Goal: Task Accomplishment & Management: Manage account settings

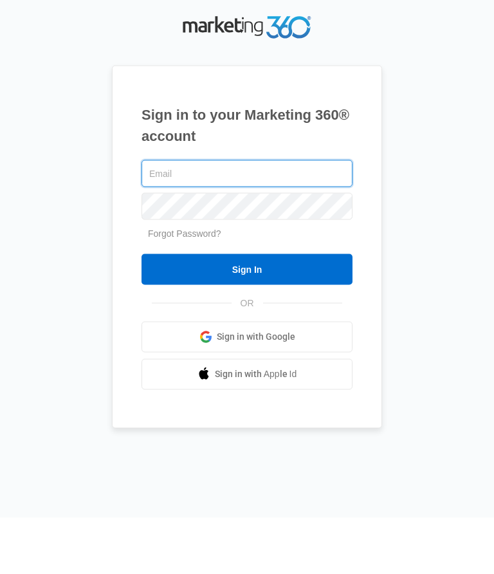
scroll to position [56, 0]
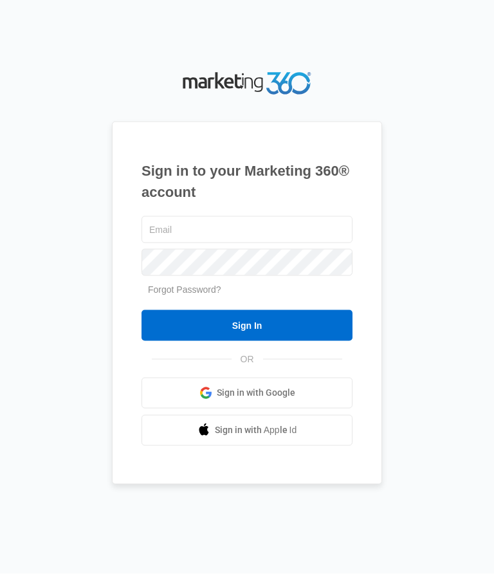
click at [268, 310] on input "Sign In" at bounding box center [246, 325] width 211 height 31
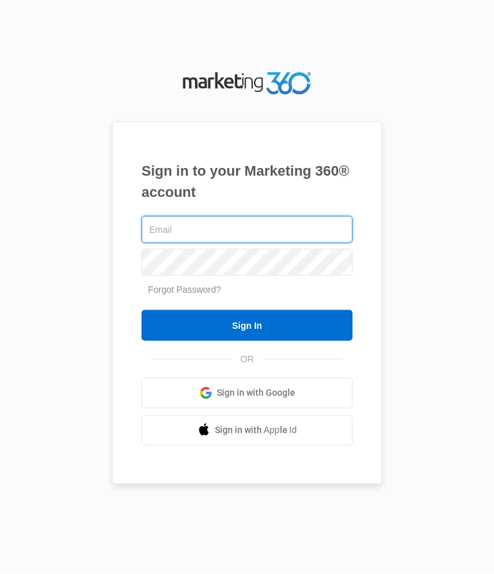
type input "jmg5034@yahoo.com"
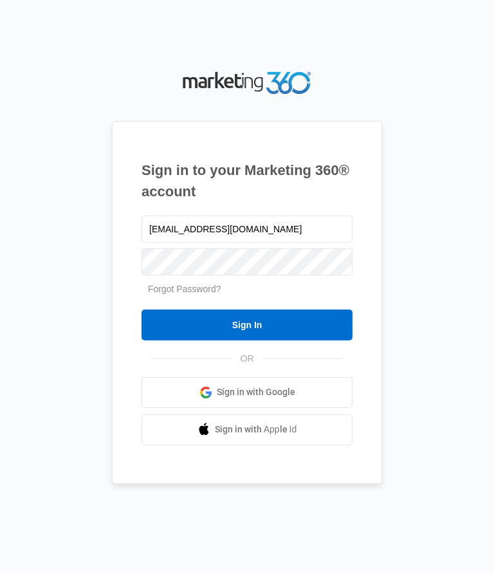
click at [318, 310] on input "Sign In" at bounding box center [246, 325] width 211 height 31
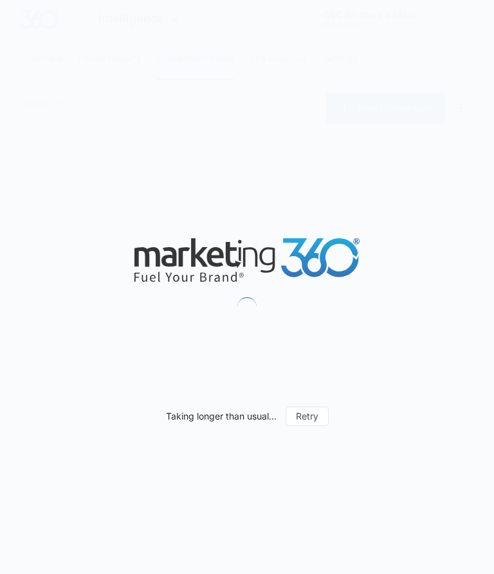
type input "07/15/2025"
type input "08/14/2025"
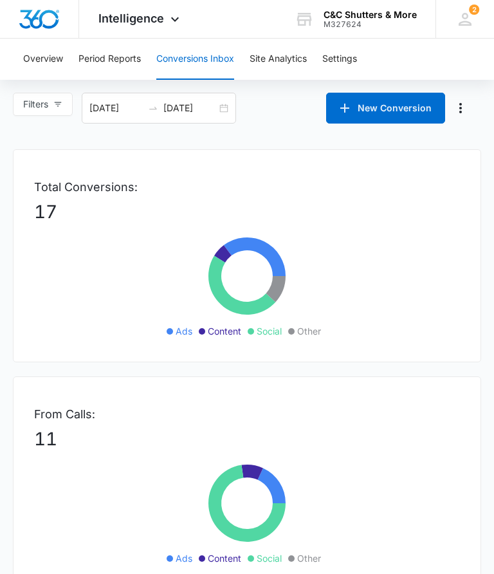
click at [72, 203] on p "17" at bounding box center [247, 211] width 426 height 27
click at [110, 201] on p "17" at bounding box center [247, 211] width 426 height 27
click at [363, 308] on div "Total Conversions: 17 Ads Content Social Other" at bounding box center [247, 255] width 468 height 213
click at [57, 57] on button "Overview" at bounding box center [43, 59] width 40 height 41
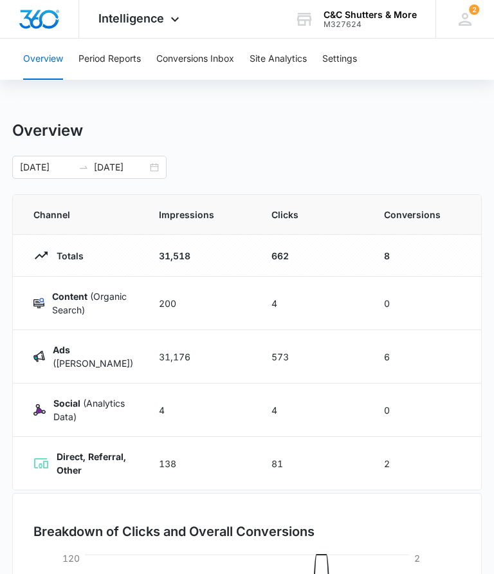
click at [176, 23] on icon at bounding box center [174, 19] width 15 height 15
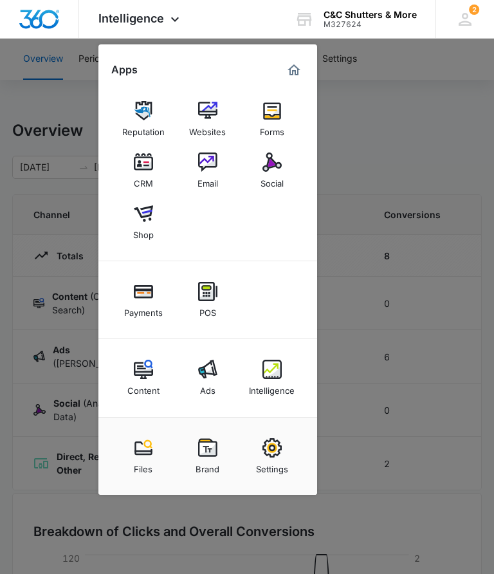
click at [145, 455] on img at bounding box center [143, 447] width 19 height 19
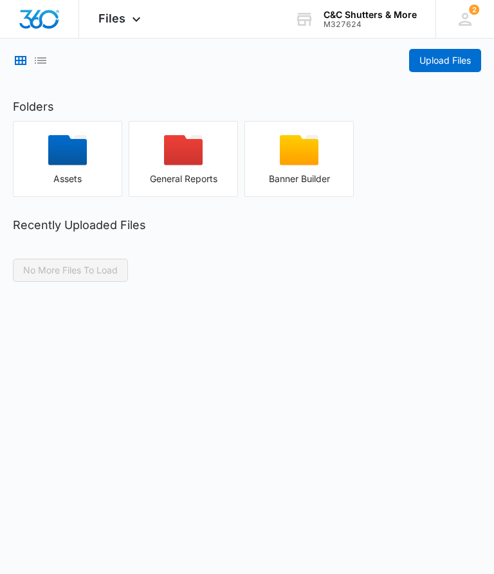
click at [122, 12] on span "Files" at bounding box center [111, 19] width 27 height 14
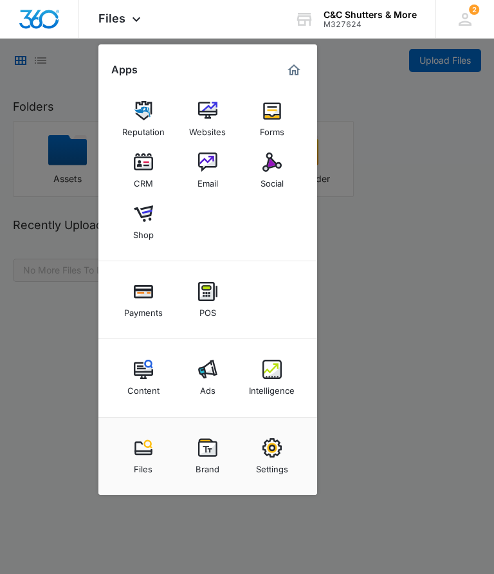
click at [281, 109] on img at bounding box center [271, 110] width 19 height 19
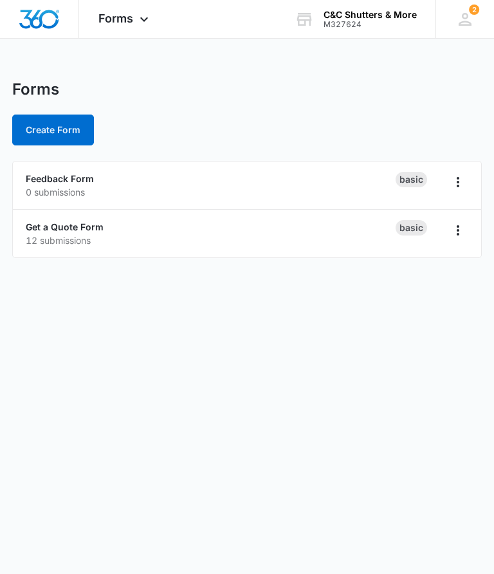
click at [164, 235] on p "12 submissions" at bounding box center [211, 240] width 370 height 14
click at [137, 241] on p "12 submissions" at bounding box center [211, 240] width 370 height 14
click at [477, 223] on li "Get a Quote Form 12 submissions Basic" at bounding box center [247, 234] width 468 height 48
click at [448, 232] on button "Overflow Menu" at bounding box center [458, 230] width 21 height 21
click at [276, 390] on body "Forms Apps Reputation Websites Forms CRM Email Social Shop Payments POS Content…" at bounding box center [247, 287] width 494 height 574
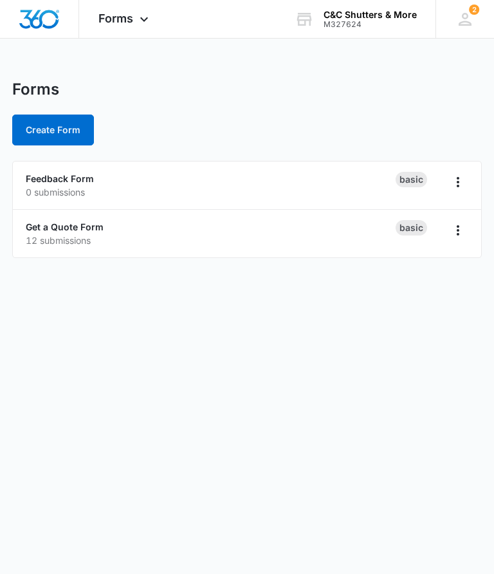
click at [138, 23] on icon at bounding box center [143, 19] width 15 height 15
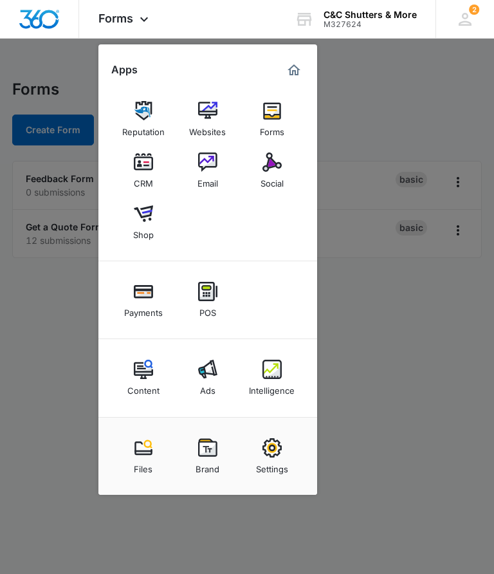
click at [150, 171] on img at bounding box center [143, 161] width 19 height 19
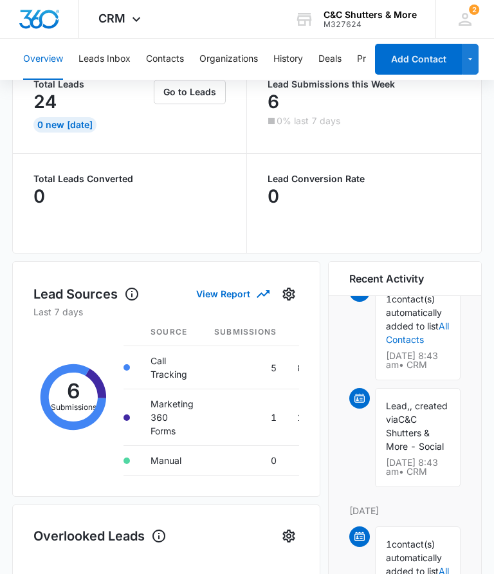
scroll to position [93, 0]
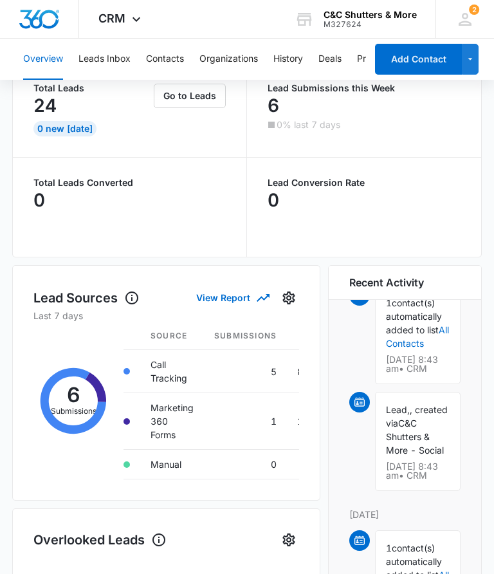
click at [129, 120] on div "Total Leads 24 0 New Today" at bounding box center [92, 110] width 118 height 53
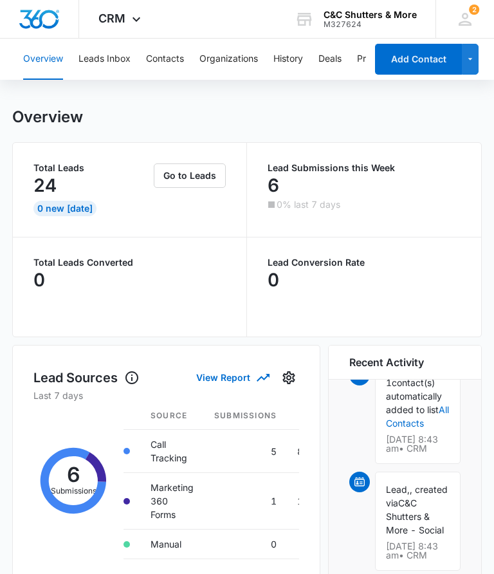
scroll to position [0, 0]
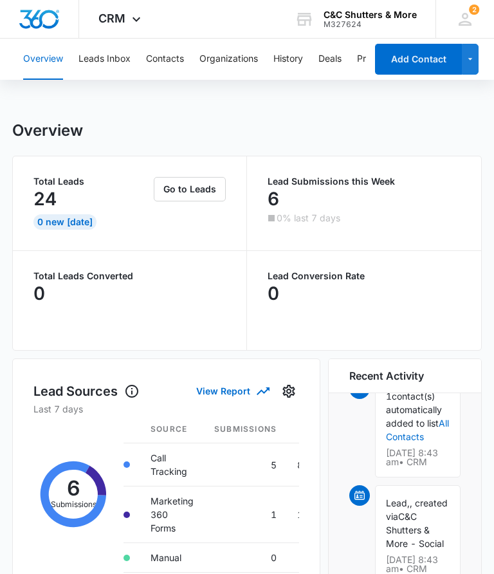
click at [193, 192] on button "Go to Leads" at bounding box center [190, 189] width 72 height 24
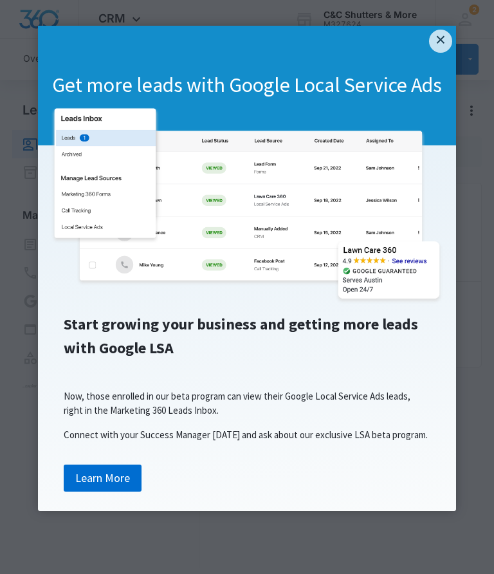
click at [432, 46] on link "×" at bounding box center [440, 41] width 23 height 23
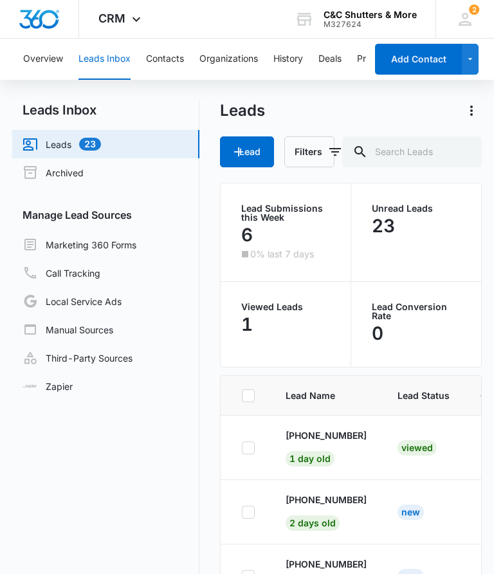
click at [408, 229] on div "23" at bounding box center [416, 226] width 89 height 26
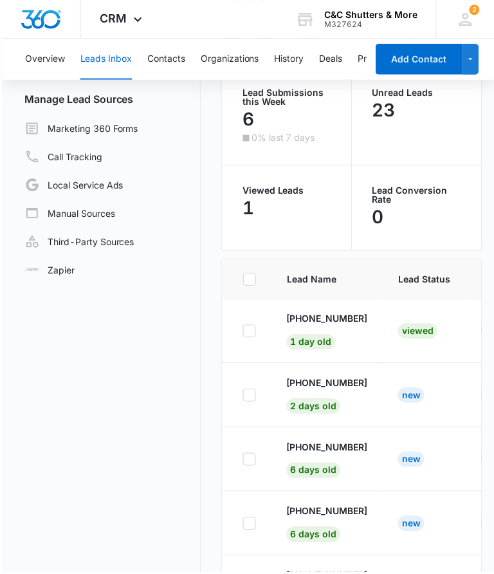
scroll to position [113, 0]
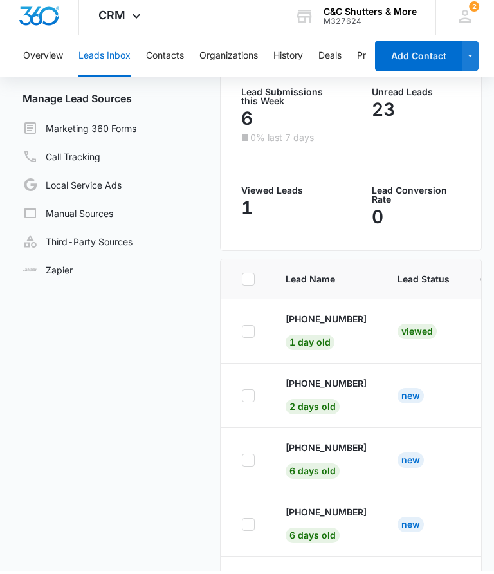
click at [230, 69] on button "Organizations" at bounding box center [228, 59] width 59 height 41
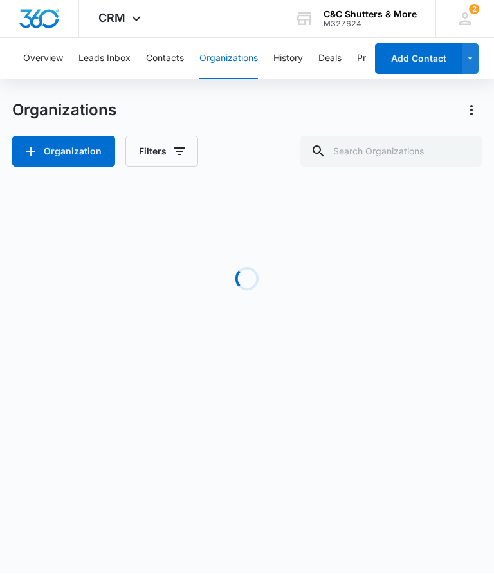
scroll to position [1, 0]
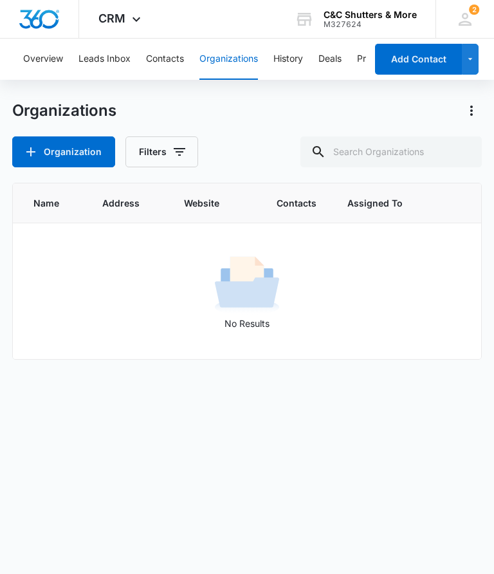
click at [165, 60] on button "Contacts" at bounding box center [165, 59] width 38 height 41
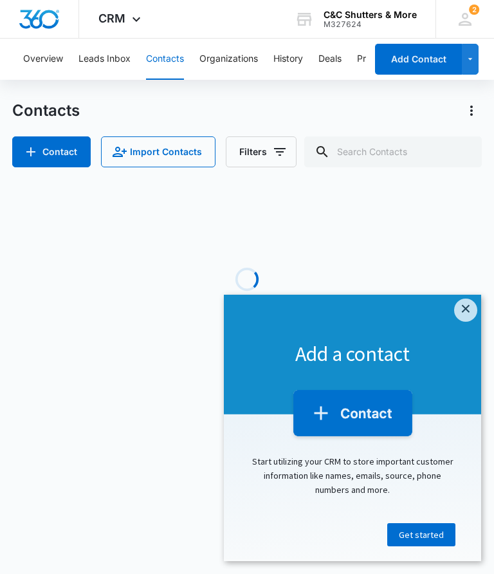
click at [104, 59] on button "Leads Inbox" at bounding box center [104, 59] width 52 height 41
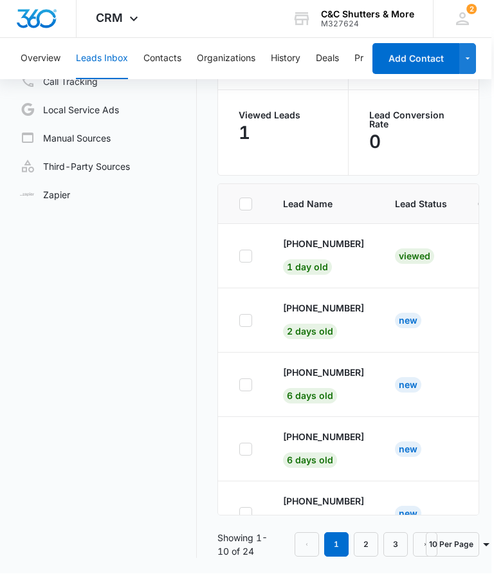
click at [246, 252] on icon at bounding box center [246, 257] width 12 height 12
click at [239, 256] on input "checkbox" at bounding box center [239, 256] width 1 height 1
click at [241, 260] on icon at bounding box center [246, 257] width 12 height 12
click at [239, 257] on input "checkbox" at bounding box center [239, 256] width 1 height 1
checkbox input "false"
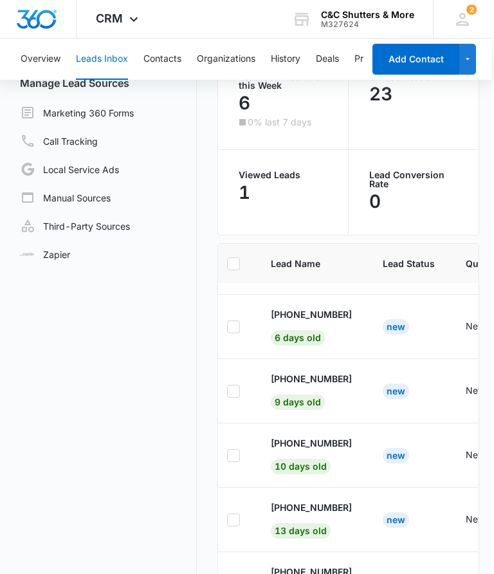
scroll to position [132, 3]
click at [290, 181] on div "1" at bounding box center [283, 192] width 88 height 26
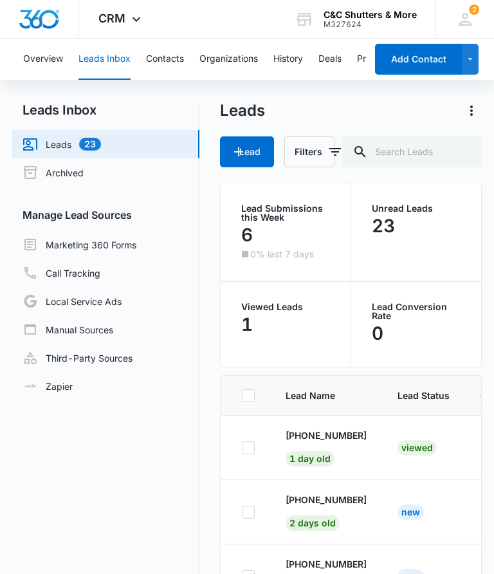
scroll to position [0, 0]
click at [86, 269] on link "Call Tracking" at bounding box center [62, 272] width 78 height 15
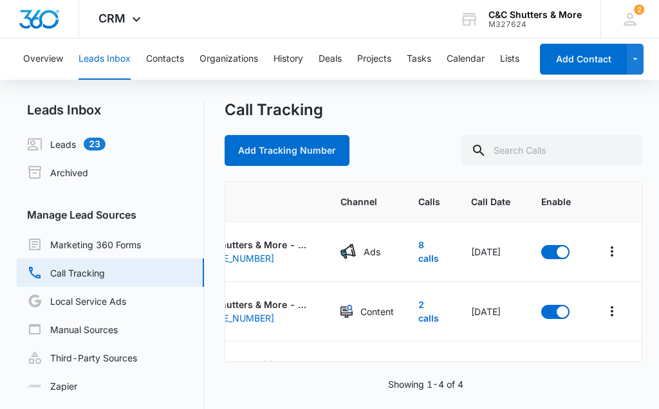
scroll to position [0, 140]
click at [493, 251] on icon "Overflow Menu" at bounding box center [611, 251] width 15 height 15
click at [430, 138] on div "Add Tracking Number" at bounding box center [433, 150] width 418 height 31
click at [132, 246] on link "Marketing 360 Forms" at bounding box center [84, 244] width 114 height 15
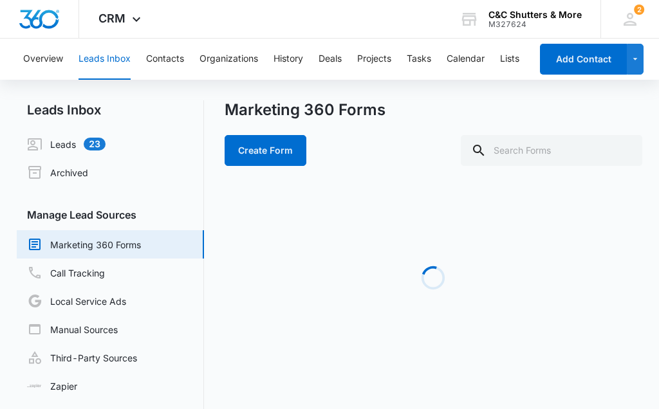
click at [69, 145] on link "Leads 23" at bounding box center [66, 143] width 78 height 15
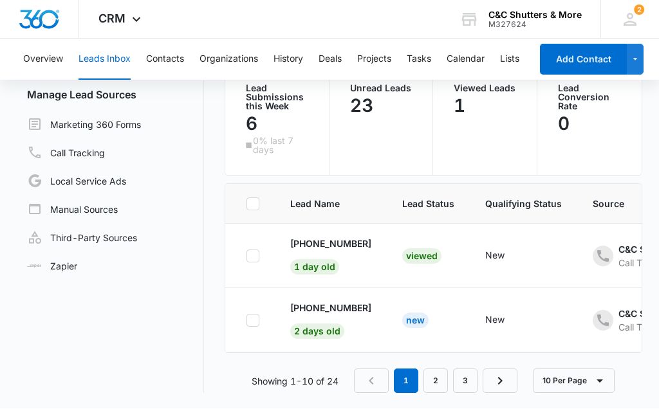
scroll to position [120, 0]
click at [493, 262] on icon "- - Select to Edit Field" at bounding box center [519, 256] width 15 height 15
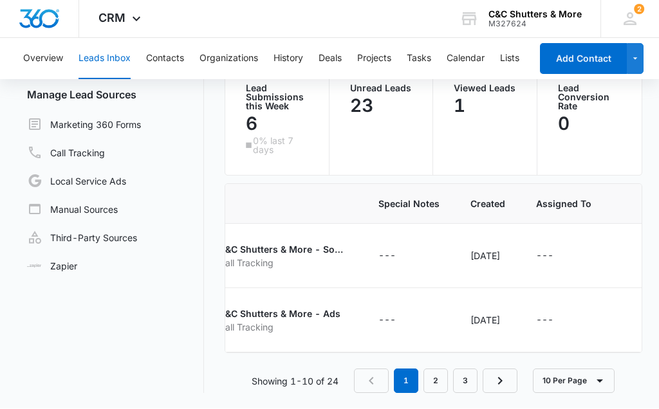
scroll to position [0, 397]
click at [405, 260] on icon "- - Select to Edit Field" at bounding box center [412, 256] width 15 height 15
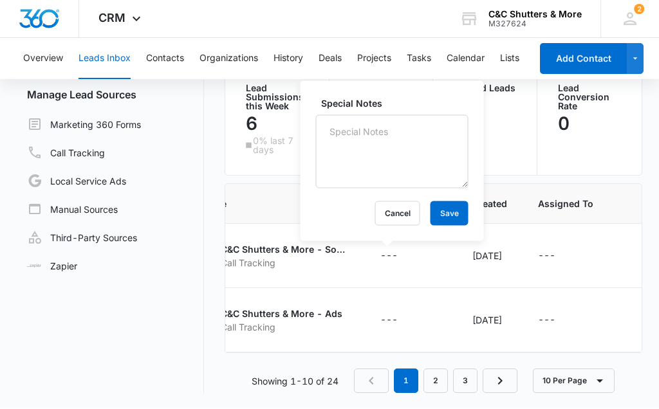
click at [375, 210] on button "Cancel" at bounding box center [397, 214] width 45 height 24
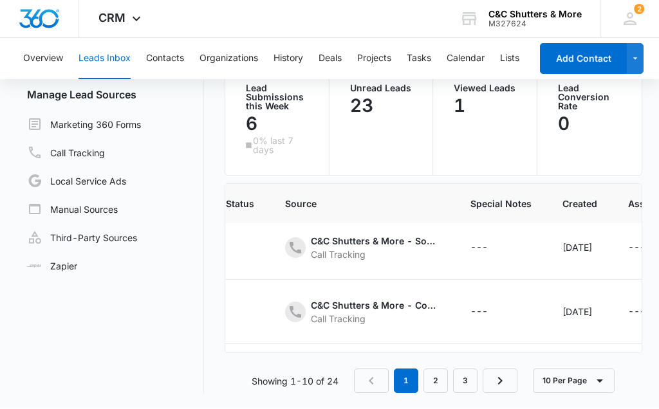
scroll to position [458, 307]
click at [493, 376] on icon "- - Select to Edit Field" at bounding box center [502, 377] width 15 height 15
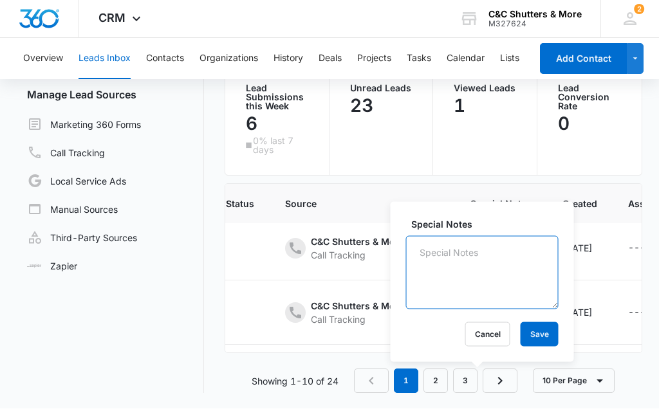
click at [471, 268] on textarea "Special Notes" at bounding box center [482, 273] width 152 height 73
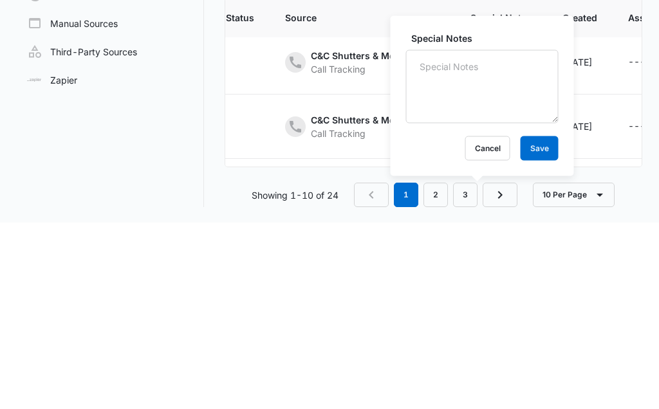
click at [480, 323] on button "Cancel" at bounding box center [487, 335] width 45 height 24
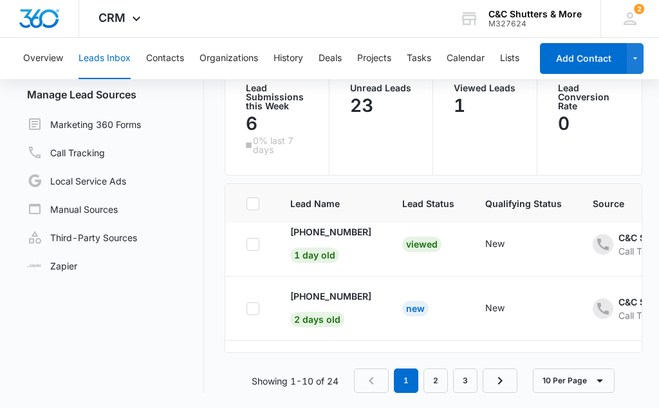
scroll to position [12, 0]
click at [257, 303] on icon at bounding box center [253, 309] width 12 height 12
click at [246, 308] on input "checkbox" at bounding box center [246, 308] width 1 height 1
click at [248, 303] on icon at bounding box center [253, 309] width 12 height 12
click at [246, 308] on input "checkbox" at bounding box center [246, 308] width 1 height 1
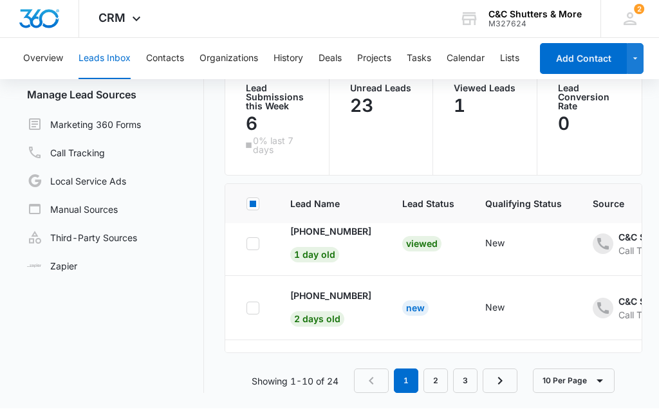
checkbox input "false"
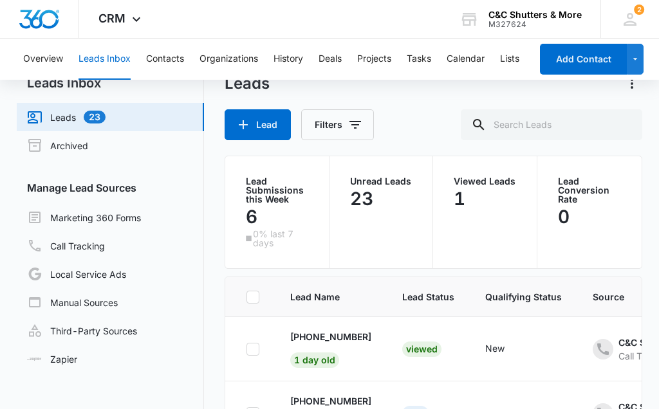
scroll to position [0, 0]
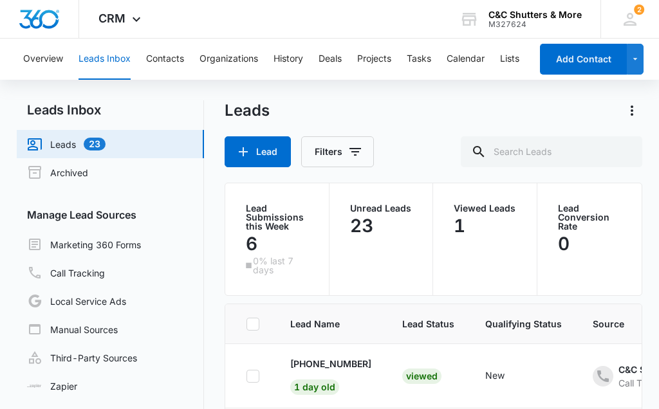
click at [122, 240] on link "Marketing 360 Forms" at bounding box center [84, 244] width 114 height 15
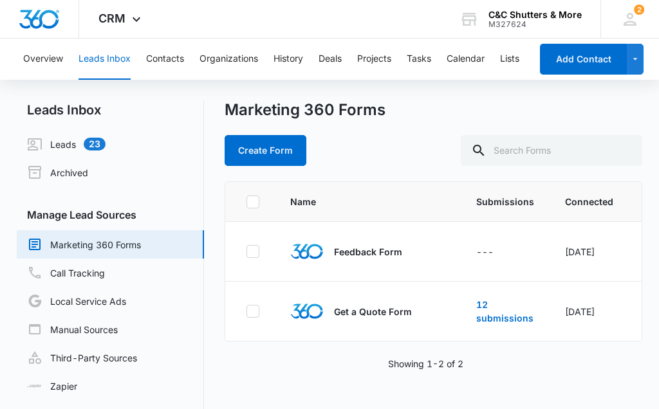
click at [257, 311] on icon at bounding box center [253, 311] width 12 height 12
click at [246, 311] on input "checkbox" at bounding box center [246, 311] width 1 height 1
checkbox input "true"
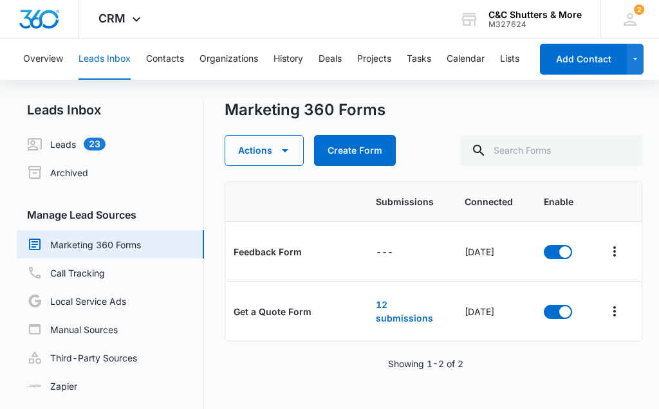
scroll to position [0, 99]
click at [406, 319] on link "12 submissions" at bounding box center [405, 311] width 57 height 24
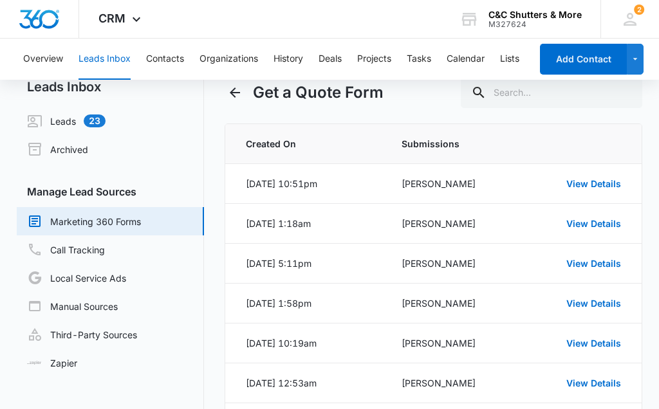
scroll to position [26, 0]
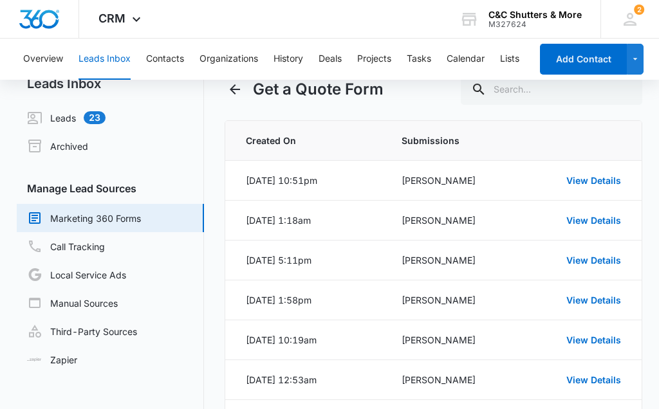
click at [493, 258] on link "View Details" at bounding box center [593, 260] width 55 height 11
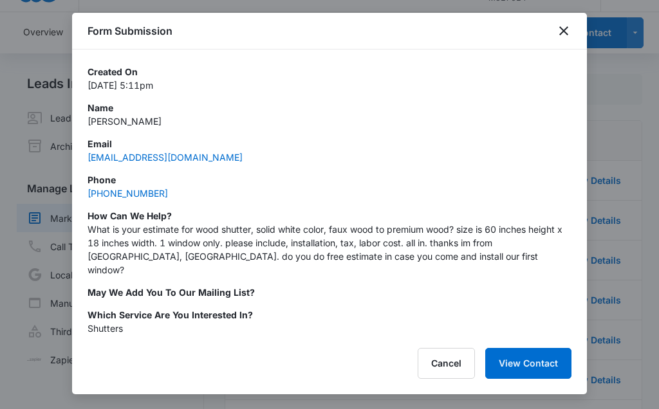
click at [493, 35] on icon "close" at bounding box center [563, 30] width 15 height 15
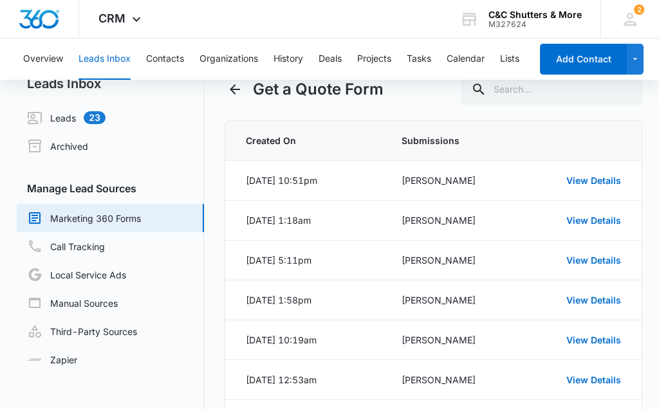
scroll to position [33, 0]
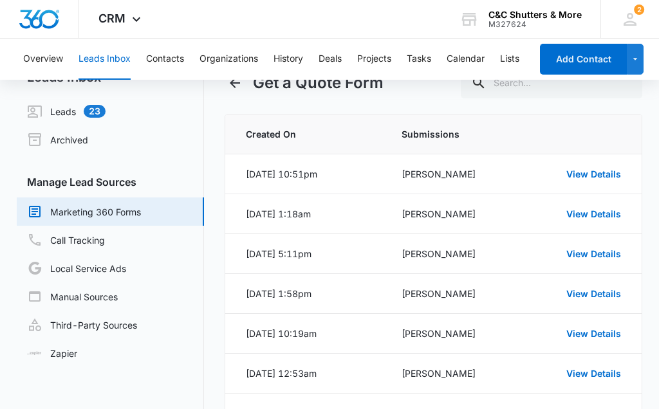
click at [141, 209] on link "Marketing 360 Forms" at bounding box center [84, 211] width 114 height 15
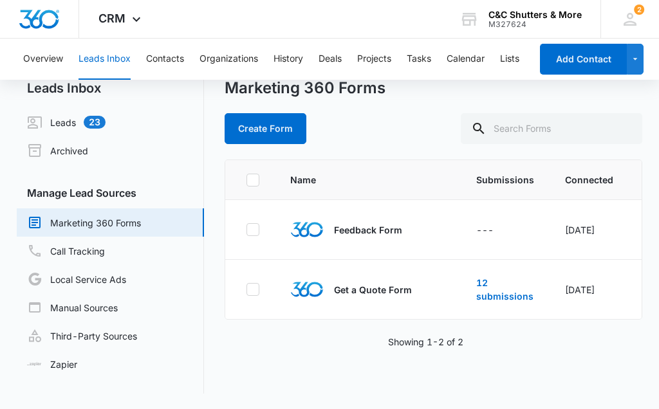
scroll to position [10, 0]
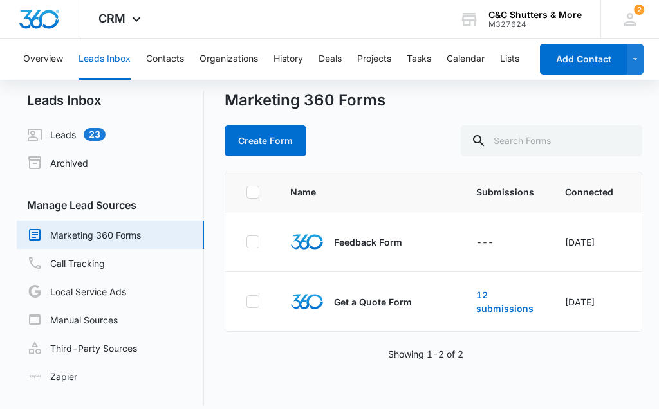
click at [493, 296] on td "12 submissions" at bounding box center [504, 302] width 89 height 60
click at [493, 303] on link "12 submissions" at bounding box center [504, 301] width 57 height 24
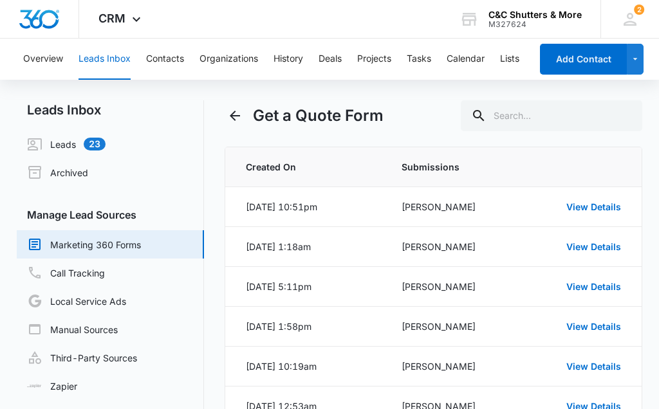
click at [493, 208] on link "View Details" at bounding box center [593, 206] width 55 height 11
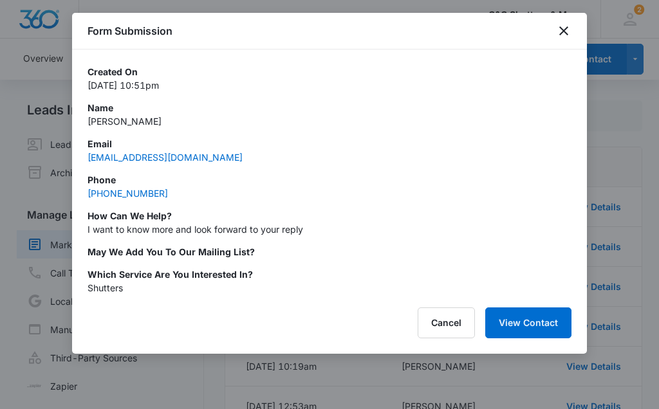
click at [440, 321] on button "Cancel" at bounding box center [445, 322] width 57 height 31
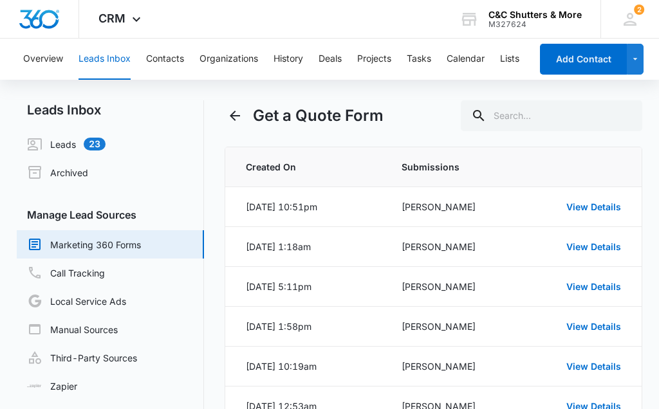
click at [77, 145] on link "Leads 23" at bounding box center [66, 143] width 78 height 15
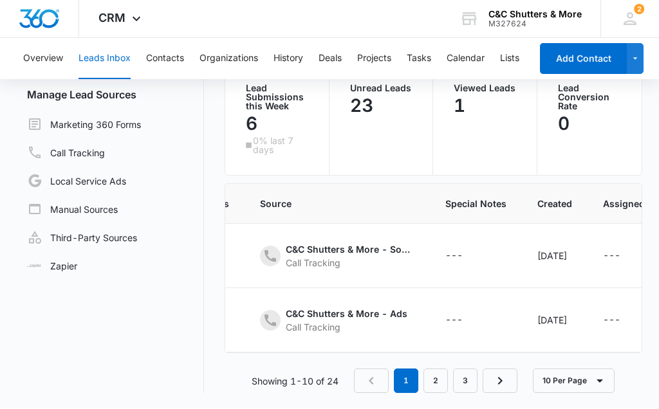
click at [472, 255] on icon "- - Select to Edit Field" at bounding box center [478, 257] width 12 height 12
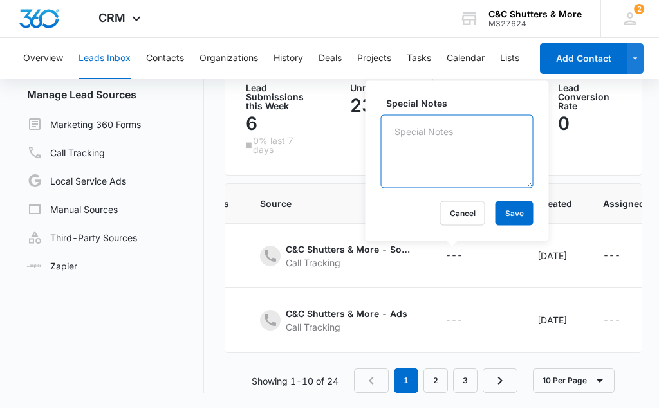
click at [464, 133] on textarea "Special Notes" at bounding box center [457, 152] width 152 height 73
type textarea "Č"
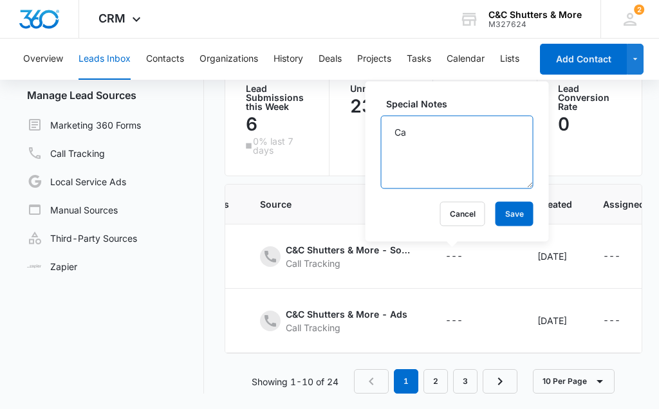
type textarea "C"
type textarea "Spam"
click at [485, 148] on textarea "Spam" at bounding box center [457, 152] width 152 height 73
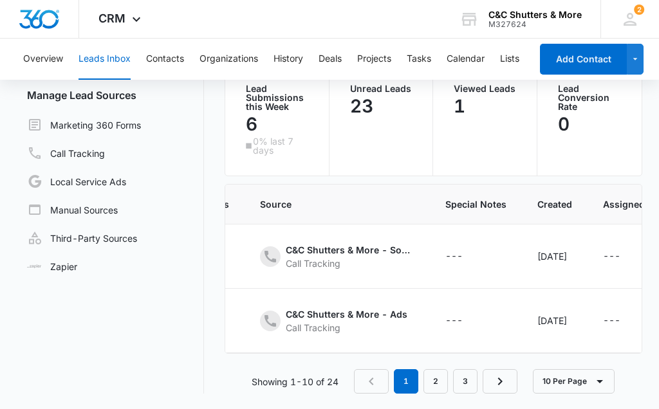
click at [215, 135] on div "Leads Inbox Leads 23 Archived Manage Lead Sources Marketing 360 Forms Call Trac…" at bounding box center [330, 187] width 626 height 413
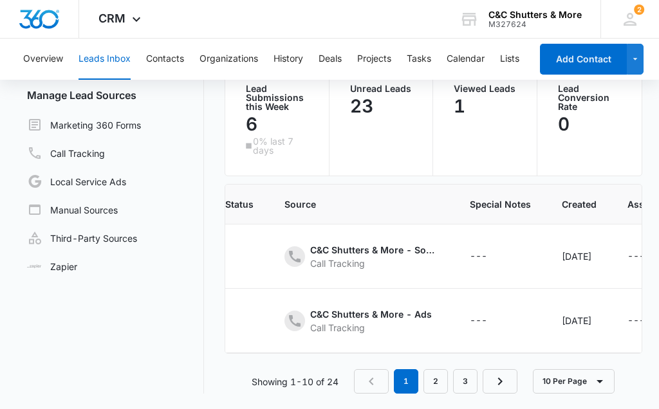
scroll to position [0, 304]
click at [493, 257] on icon "- - Select to Edit Field" at bounding box center [506, 256] width 15 height 15
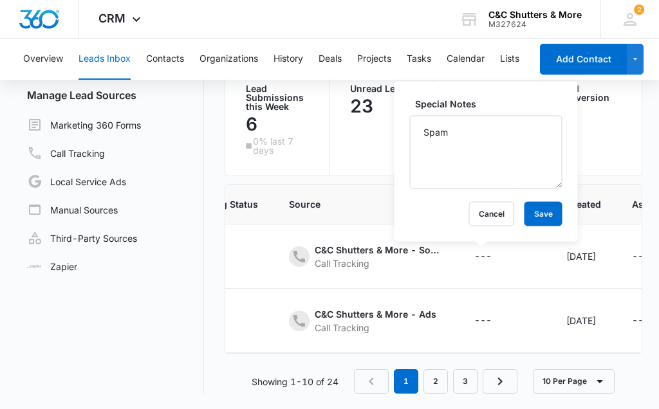
click at [493, 214] on button "Save" at bounding box center [543, 214] width 38 height 24
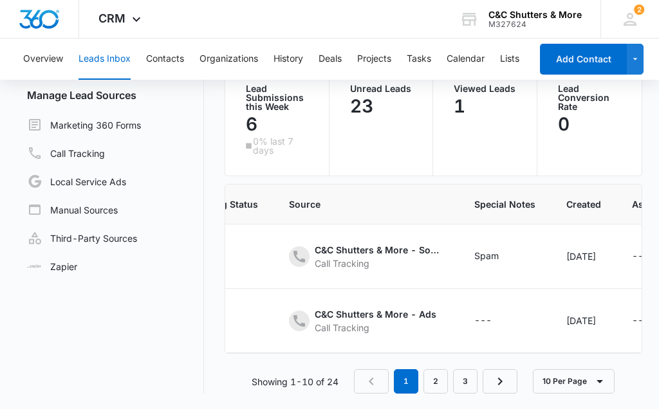
click at [493, 323] on icon "- - Select to Edit Field" at bounding box center [506, 320] width 15 height 15
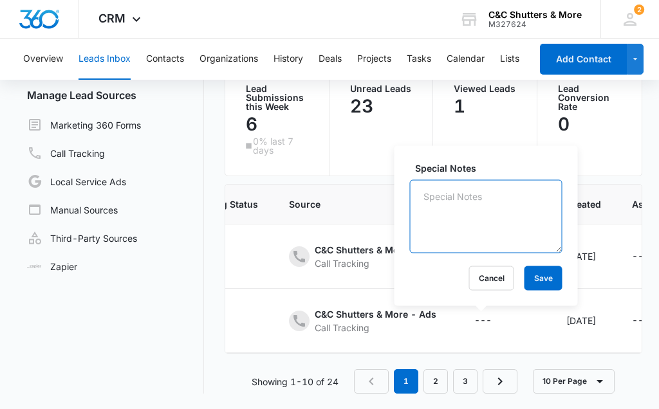
click at [458, 203] on textarea "Special Notes" at bounding box center [486, 216] width 152 height 73
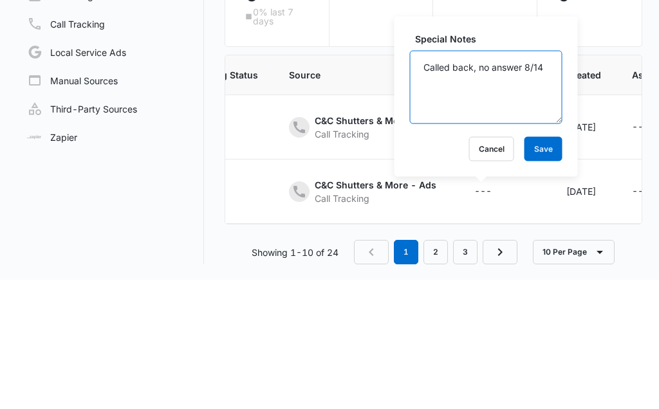
type textarea "Called back, no answer 8/14"
click at [493, 266] on button "Save" at bounding box center [543, 278] width 38 height 24
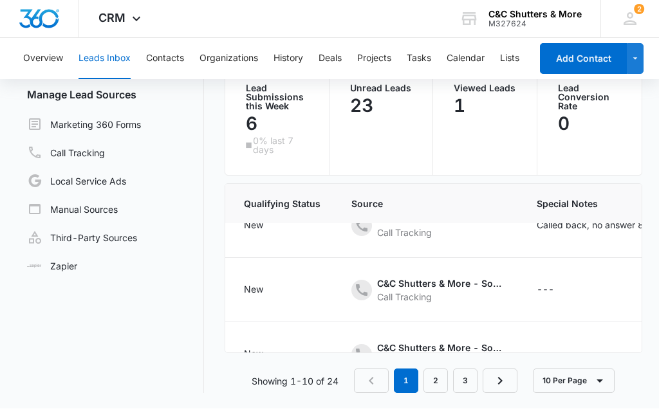
scroll to position [89, 257]
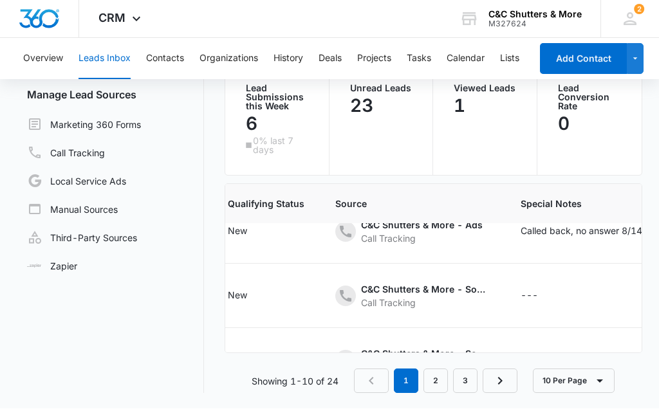
click at [493, 296] on div "---" at bounding box center [528, 296] width 17 height 15
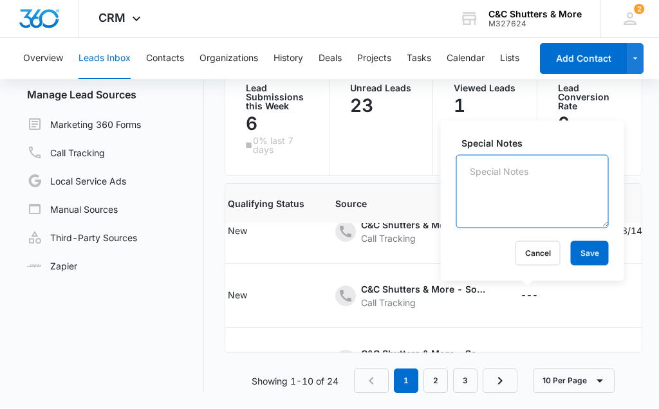
click at [493, 194] on textarea "Special Notes" at bounding box center [532, 192] width 152 height 73
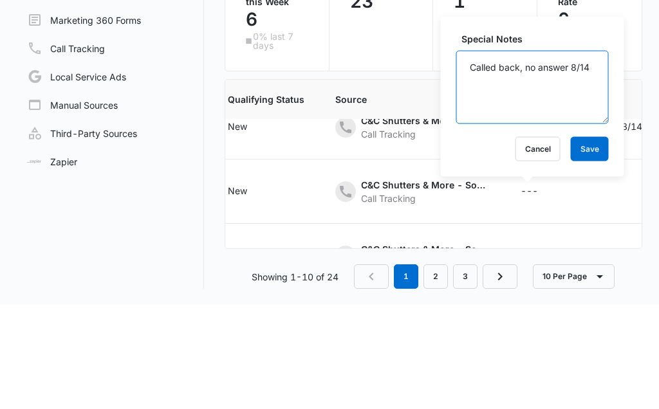
type textarea "Called back, no answer 8/14"
click at [493, 242] on button "Save" at bounding box center [589, 254] width 38 height 24
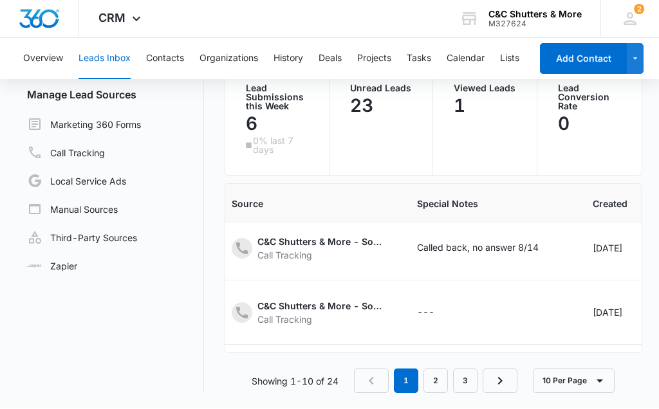
scroll to position [149, 361]
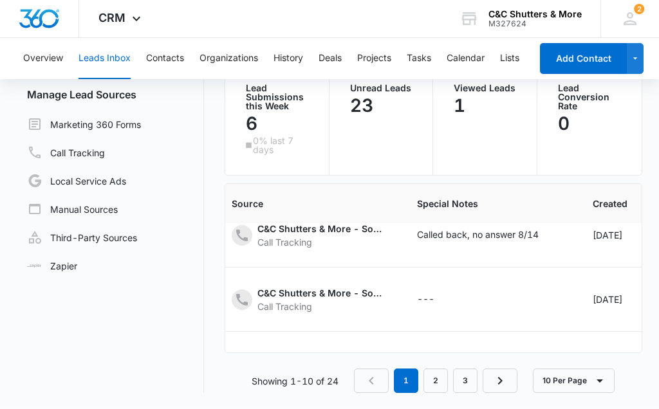
click at [442, 298] on icon "- - Select to Edit Field" at bounding box center [449, 300] width 15 height 15
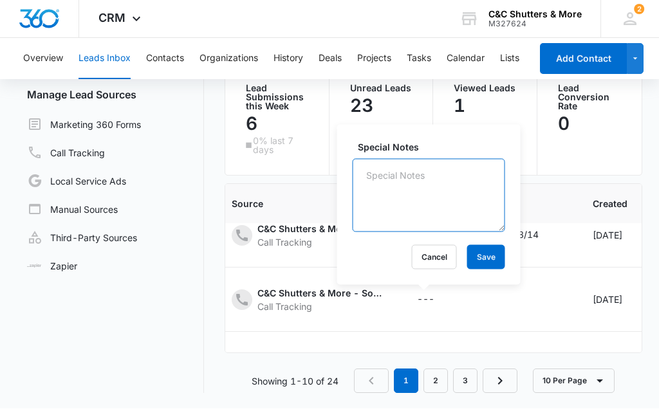
click at [438, 183] on textarea "Special Notes" at bounding box center [428, 195] width 152 height 73
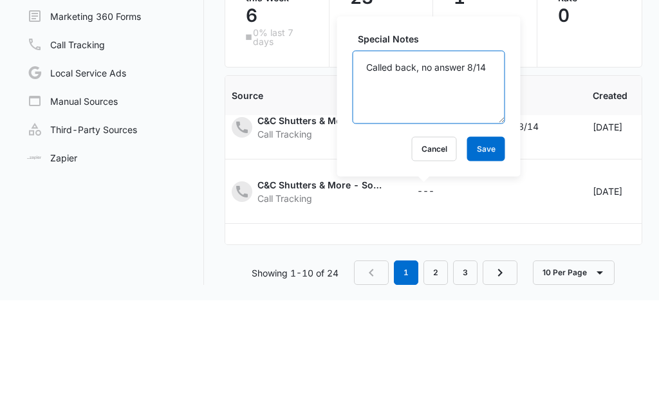
type textarea "Called back, no answer 8/14"
click at [478, 246] on button "Save" at bounding box center [486, 258] width 38 height 24
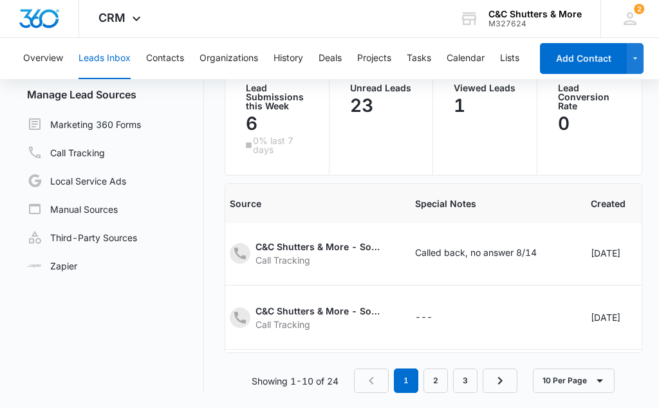
scroll to position [266, 372]
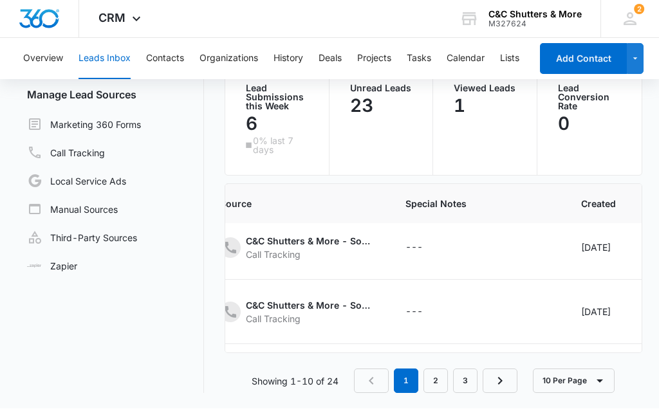
click at [408, 244] on div "---" at bounding box center [413, 248] width 17 height 15
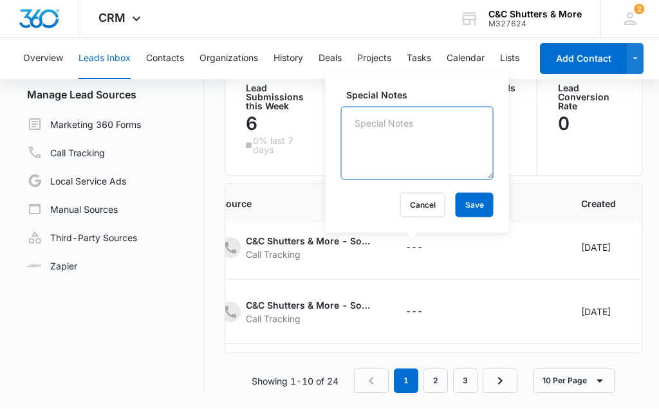
click at [440, 140] on textarea "Special Notes" at bounding box center [417, 143] width 152 height 73
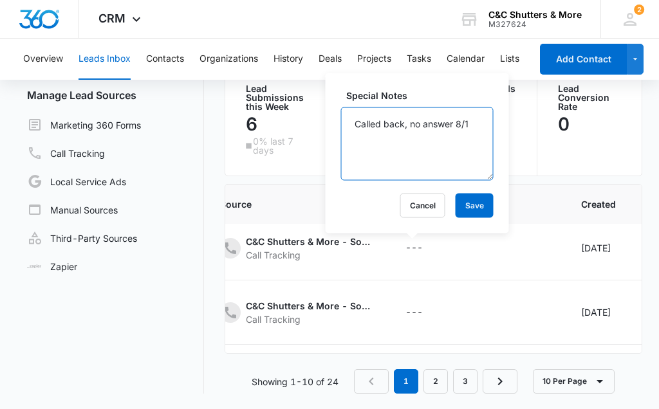
type textarea "Called back, no answer 8/14"
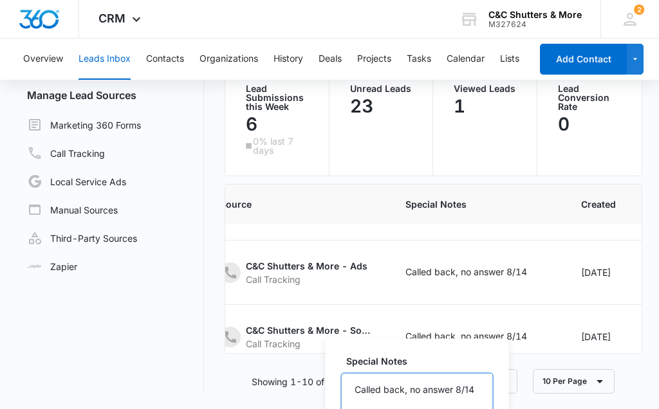
scroll to position [0, 372]
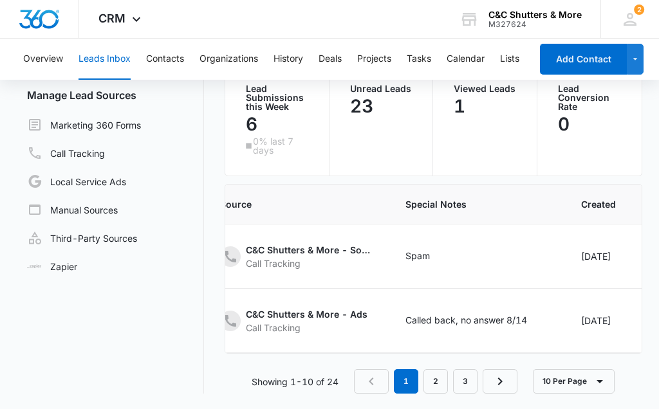
click at [474, 161] on div "Viewed Leads 1" at bounding box center [485, 120] width 104 height 112
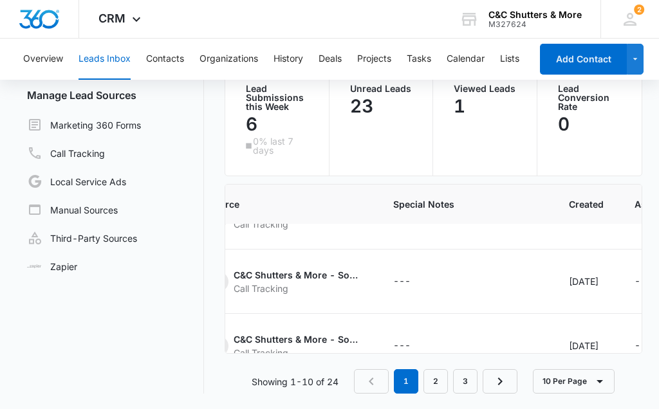
scroll to position [219, 385]
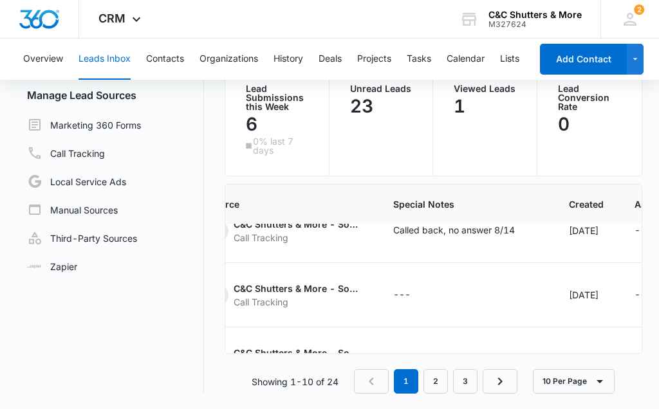
click at [420, 296] on icon "- - Select to Edit Field" at bounding box center [426, 295] width 12 height 12
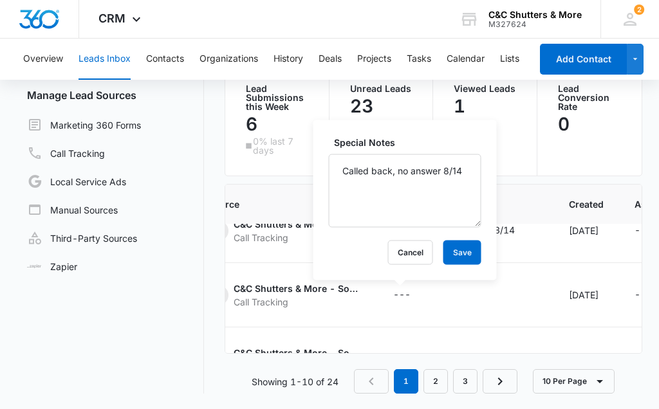
scroll to position [98, 0]
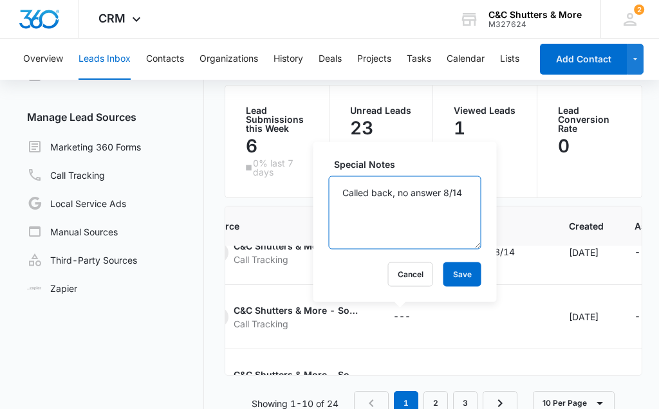
click at [390, 191] on textarea "Called back, no answer 8/14" at bounding box center [405, 212] width 152 height 73
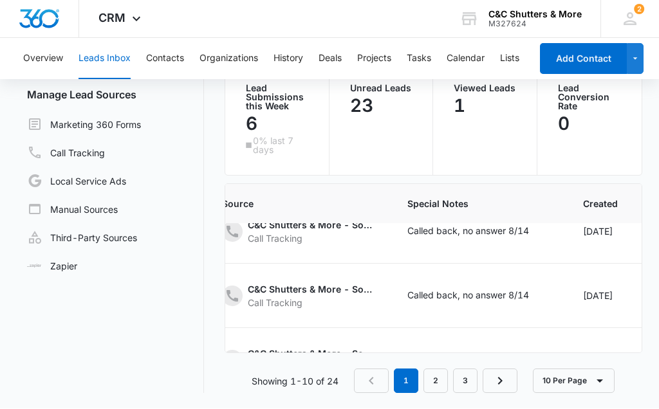
scroll to position [163, 370]
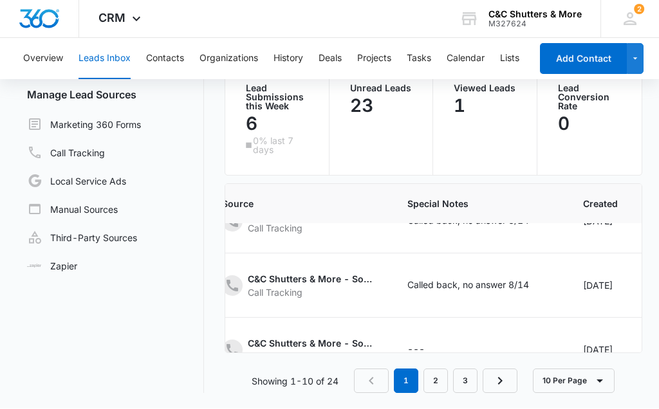
click at [434, 345] on icon "- - Select to Edit Field" at bounding box center [439, 350] width 15 height 15
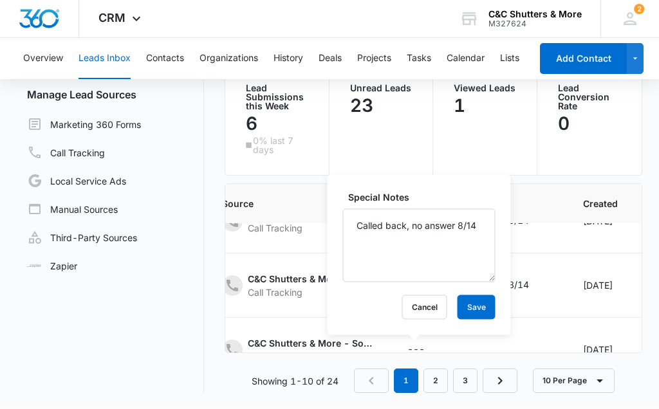
click at [471, 309] on button "Save" at bounding box center [476, 308] width 38 height 24
